Goal: Transaction & Acquisition: Purchase product/service

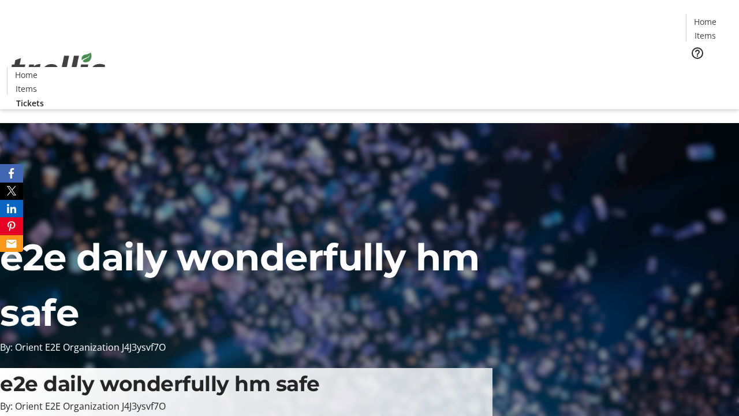
click at [695, 67] on span "Tickets" at bounding box center [709, 73] width 28 height 12
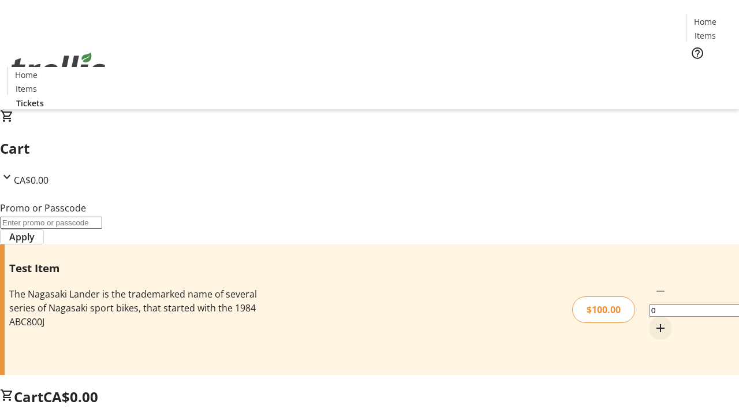
click at [654, 321] on mat-icon "Increment by one" at bounding box center [661, 328] width 14 height 14
type input "1"
type input "FLAT"
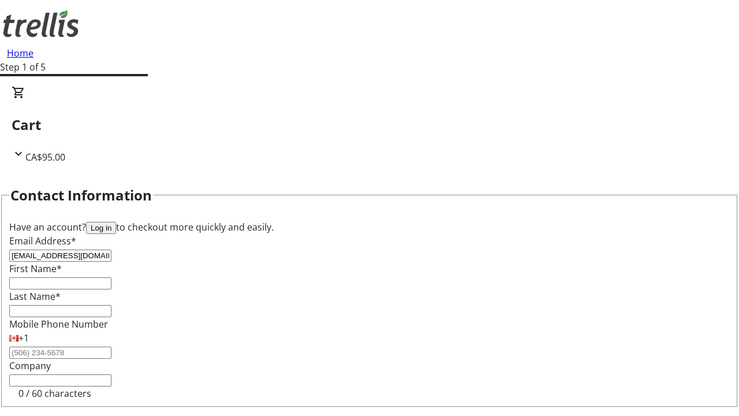
type input "[EMAIL_ADDRESS][DOMAIN_NAME]"
type input "Jan"
type input "[PERSON_NAME]"
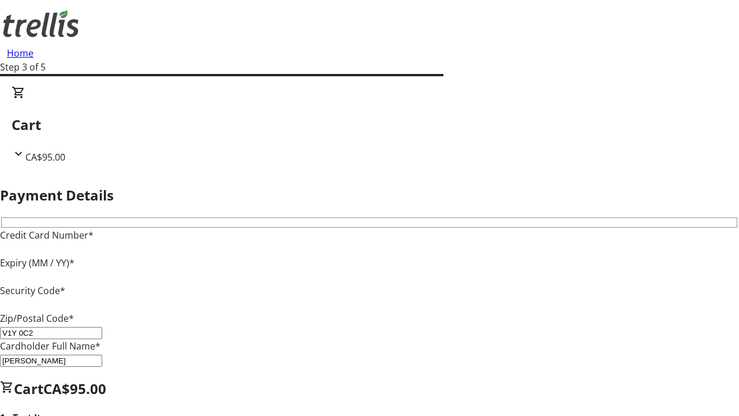
type input "V1Y 0C2"
